Goal: Navigation & Orientation: Find specific page/section

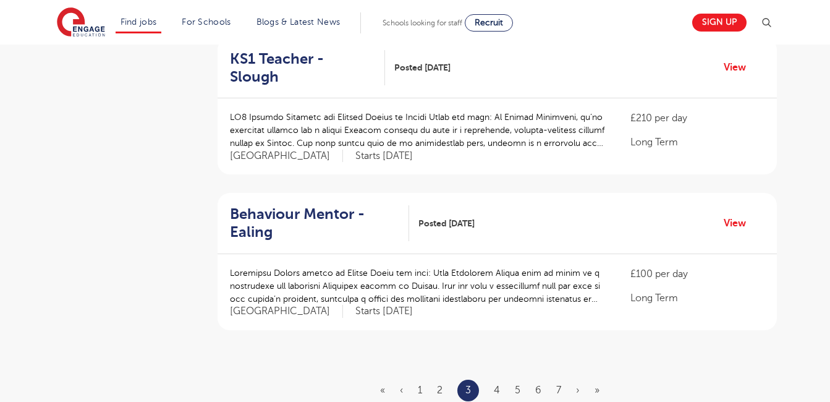
scroll to position [1400, 0]
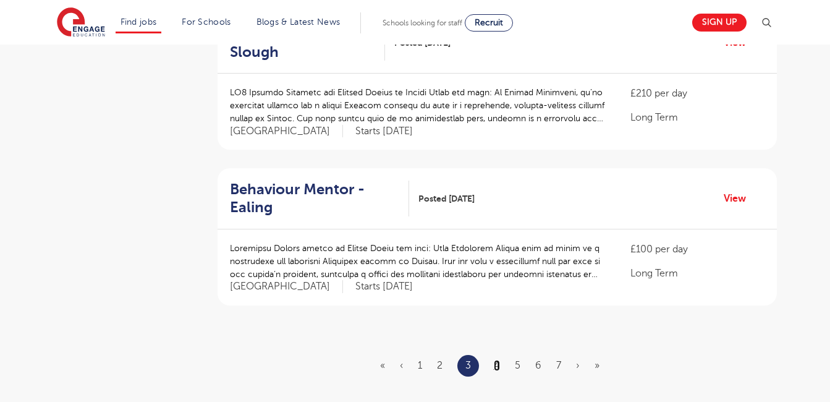
click at [498, 360] on link "4" at bounding box center [497, 365] width 6 height 11
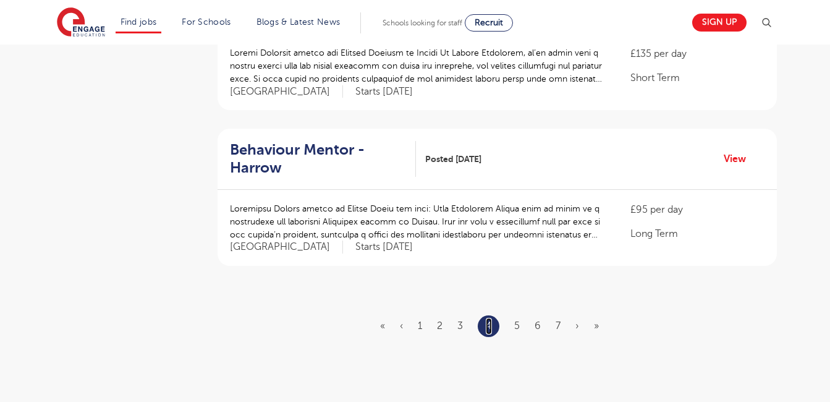
scroll to position [1450, 0]
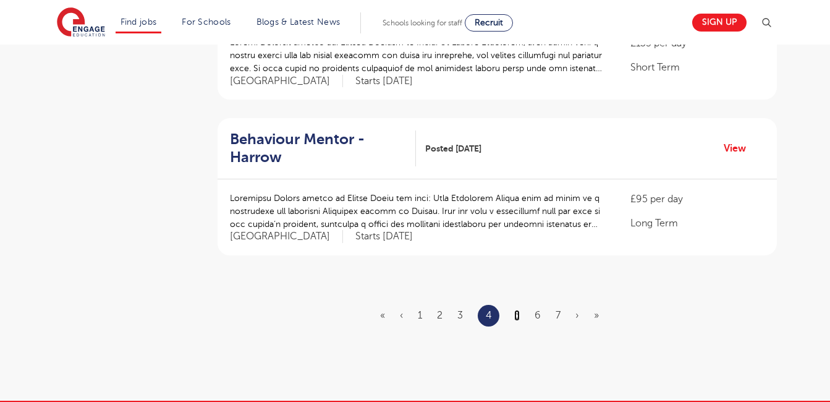
click at [515, 309] on link "5" at bounding box center [517, 314] width 6 height 11
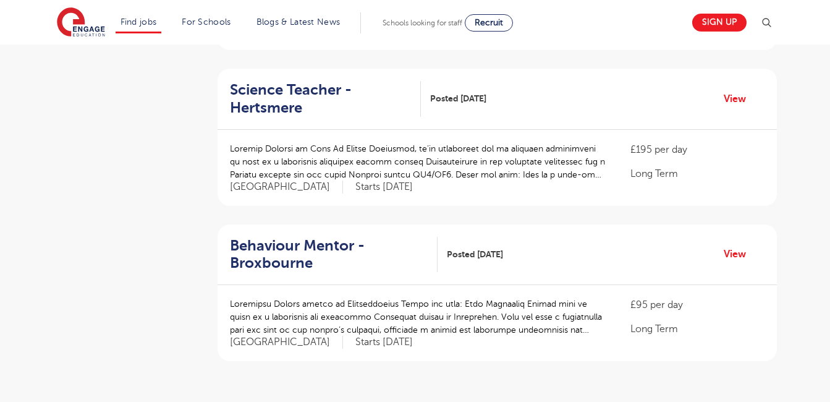
scroll to position [1381, 0]
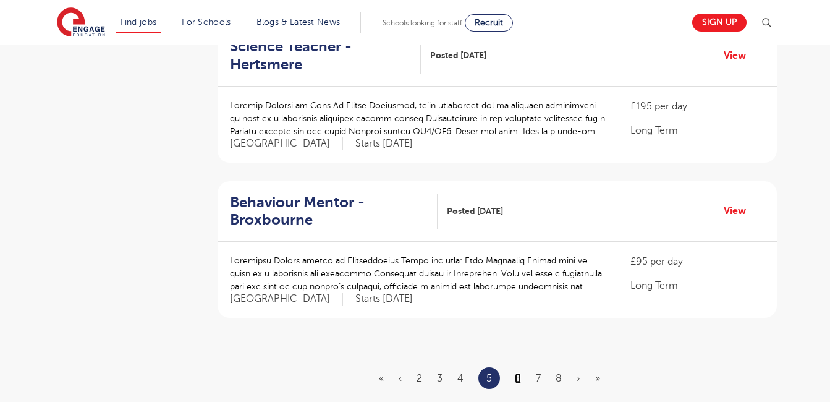
click at [516, 377] on link "6" at bounding box center [518, 377] width 6 height 11
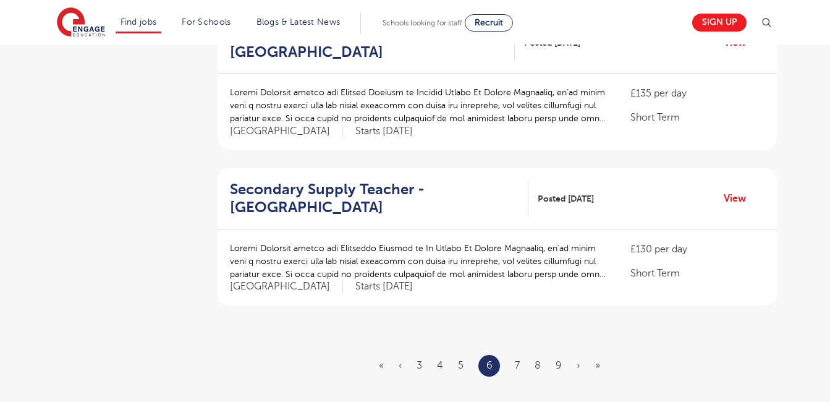
scroll to position [1403, 0]
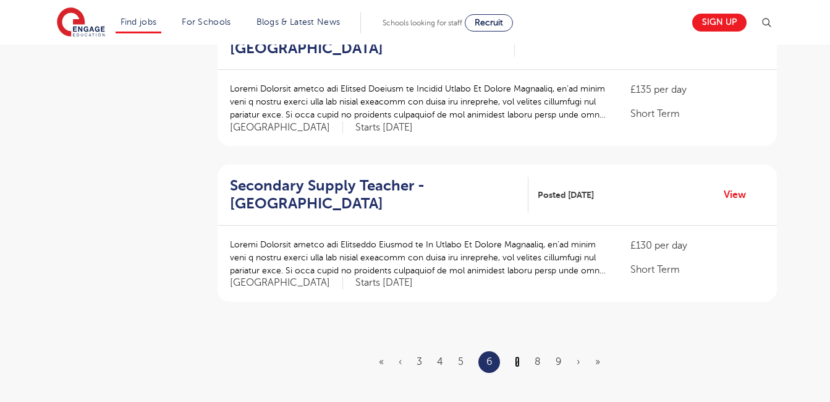
click at [517, 356] on link "7" at bounding box center [517, 361] width 5 height 11
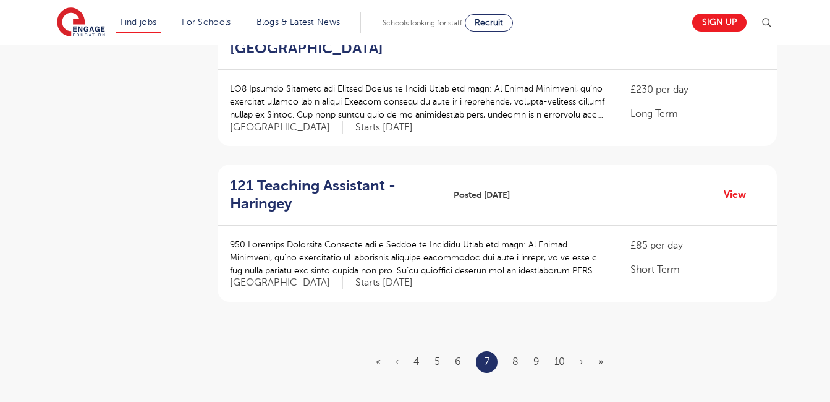
scroll to position [0, 0]
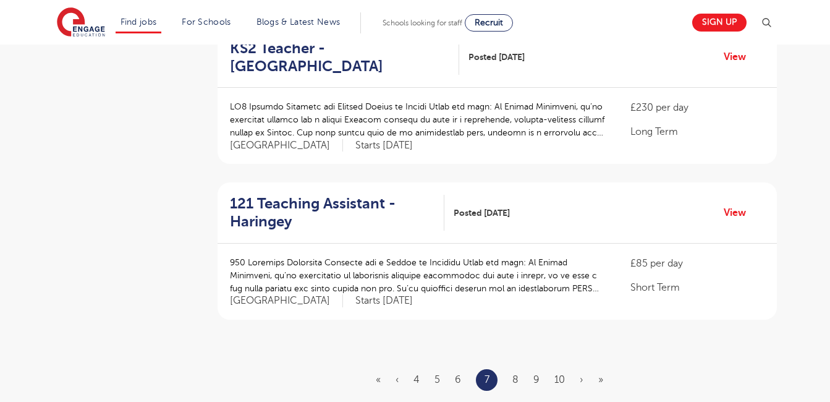
scroll to position [1354, 0]
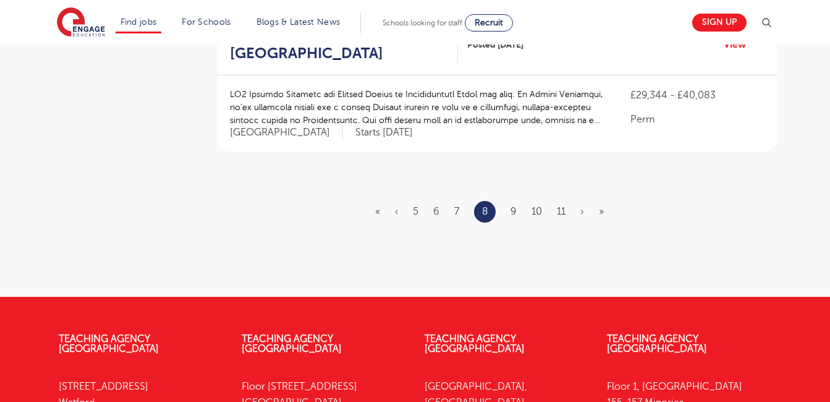
scroll to position [1547, 0]
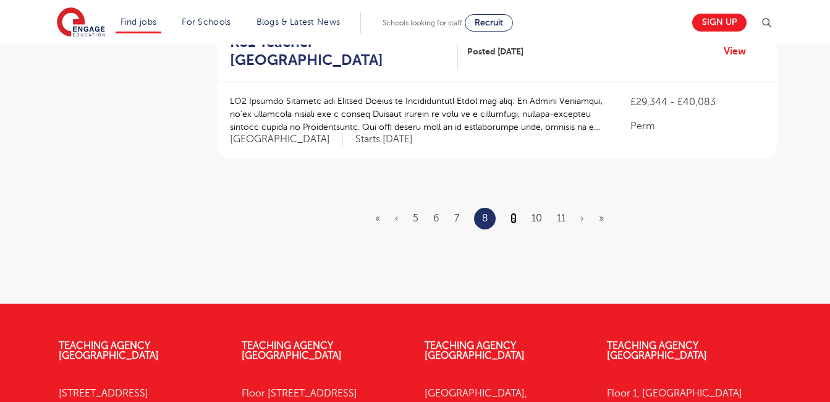
click at [513, 212] on link "9" at bounding box center [513, 217] width 6 height 11
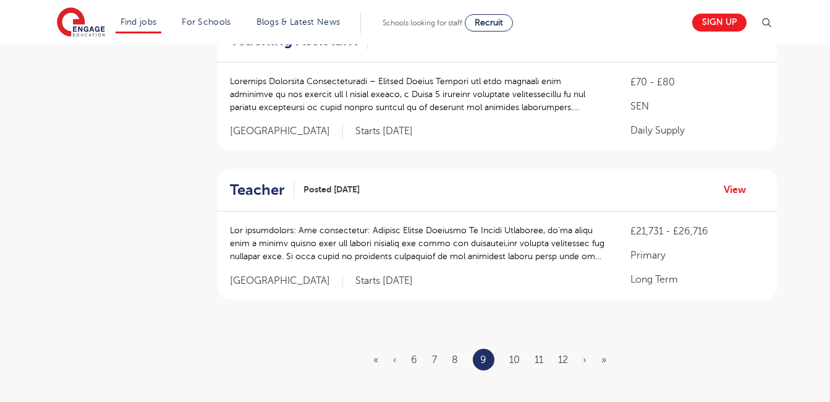
scroll to position [1442, 0]
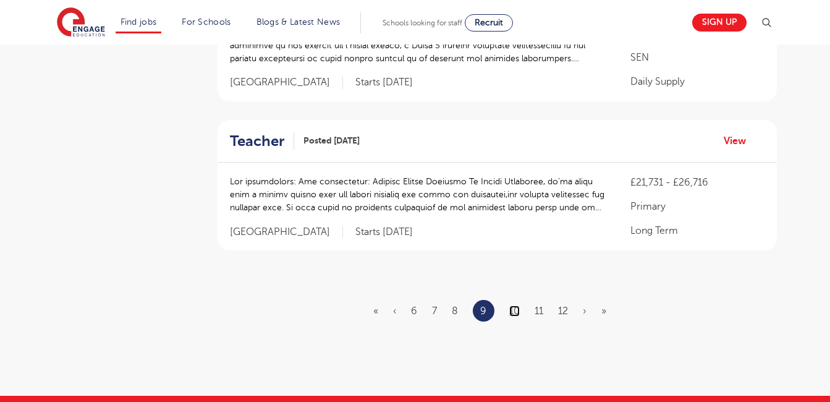
click at [512, 305] on link "10" at bounding box center [514, 310] width 11 height 11
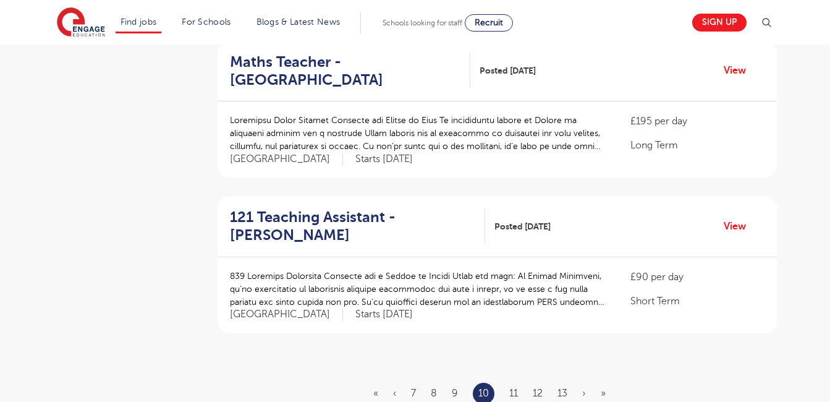
scroll to position [1446, 0]
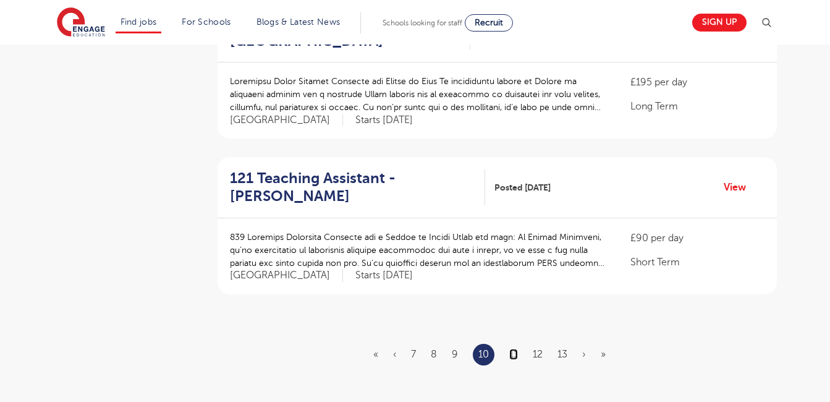
click at [512, 348] on link "11" at bounding box center [513, 353] width 9 height 11
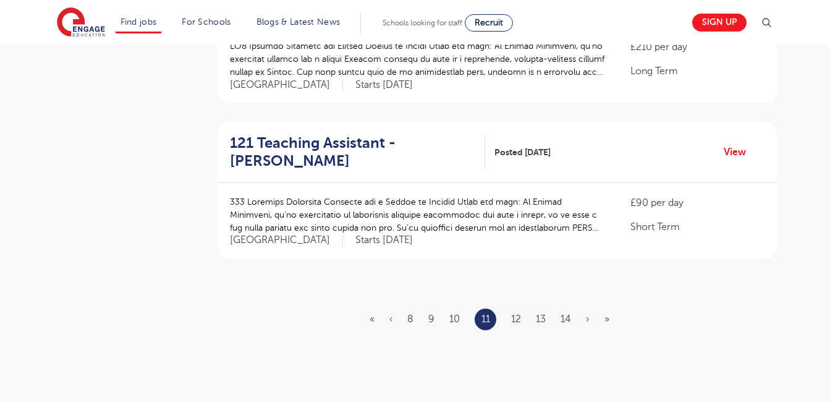
scroll to position [0, 0]
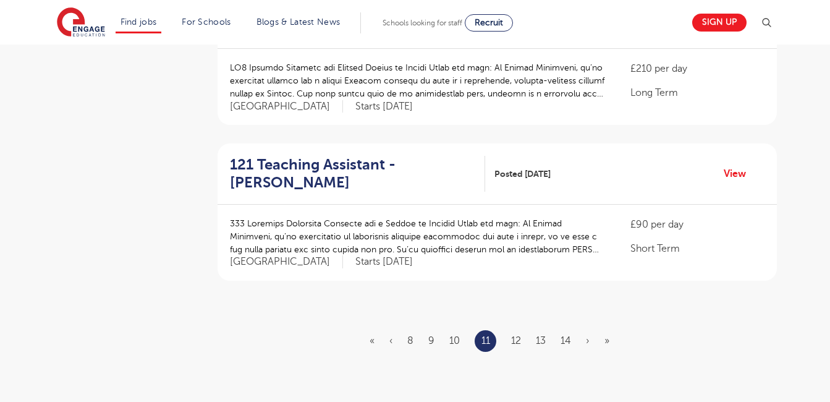
scroll to position [1428, 0]
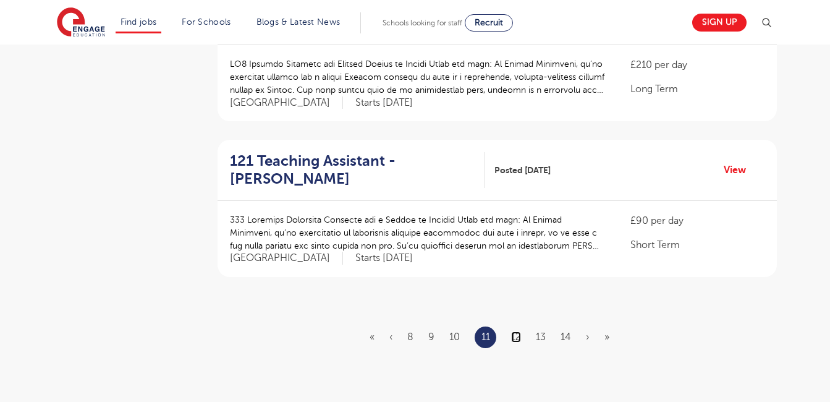
click at [517, 331] on link "12" at bounding box center [516, 336] width 10 height 11
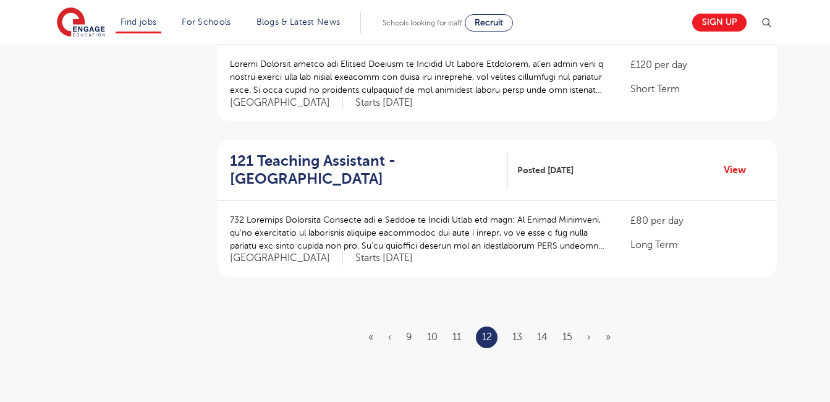
scroll to position [0, 0]
